Goal: Transaction & Acquisition: Purchase product/service

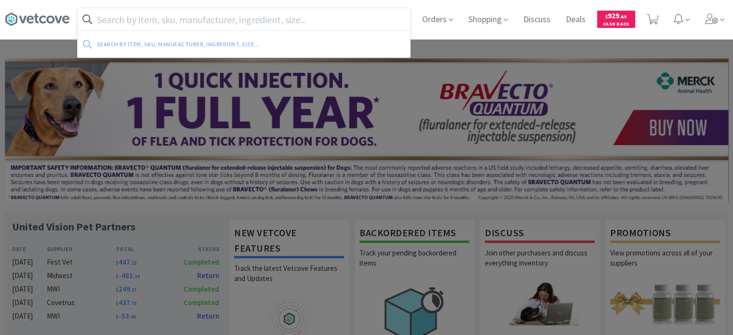
click at [205, 19] on input "text" at bounding box center [244, 19] width 333 height 22
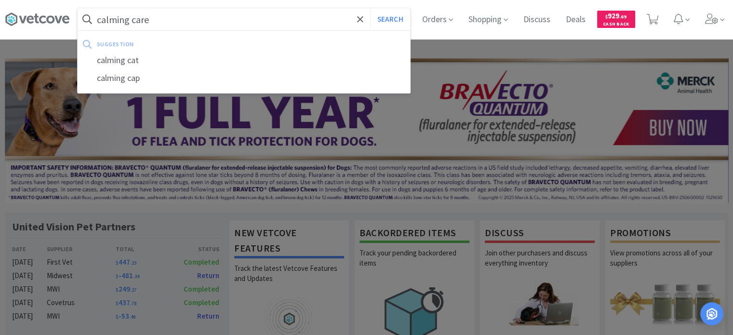
type input "calming care"
click at [370, 8] on button "Search" at bounding box center [390, 19] width 40 height 22
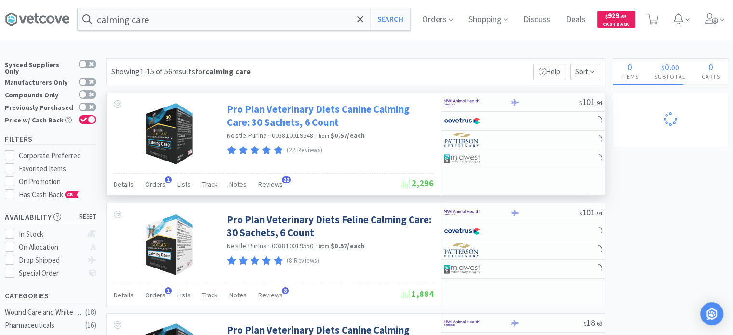
select select "1"
select select "2"
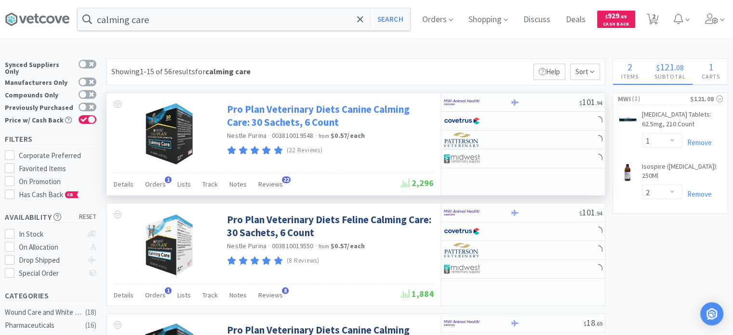
select select "2"
select select "1"
select select "6"
select select "2"
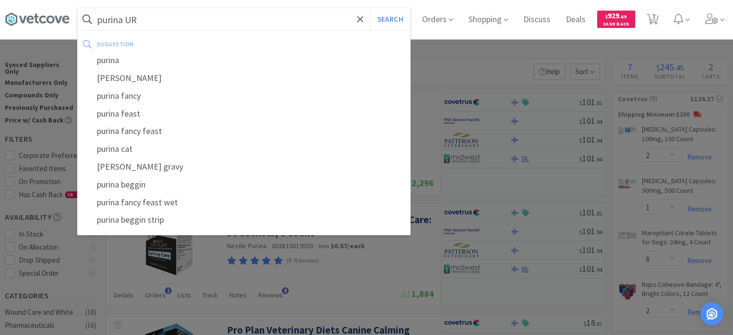
type input "purina UR"
click at [370, 8] on button "Search" at bounding box center [390, 19] width 40 height 22
